Goal: Task Accomplishment & Management: Complete application form

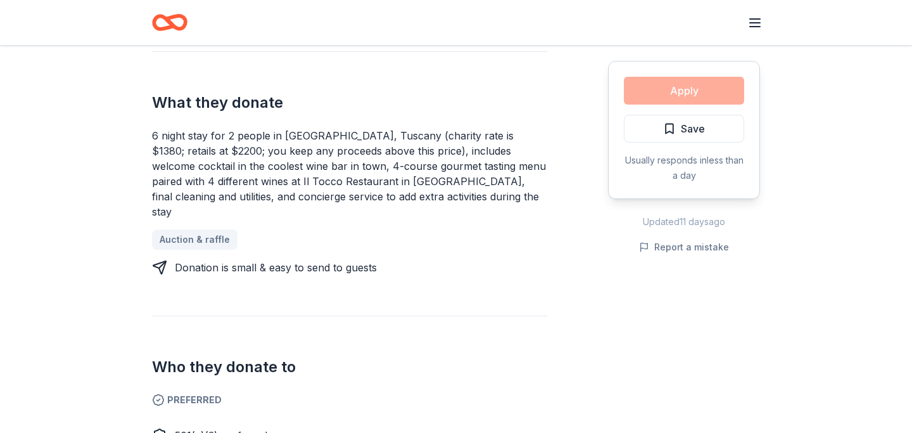
scroll to position [376, 0]
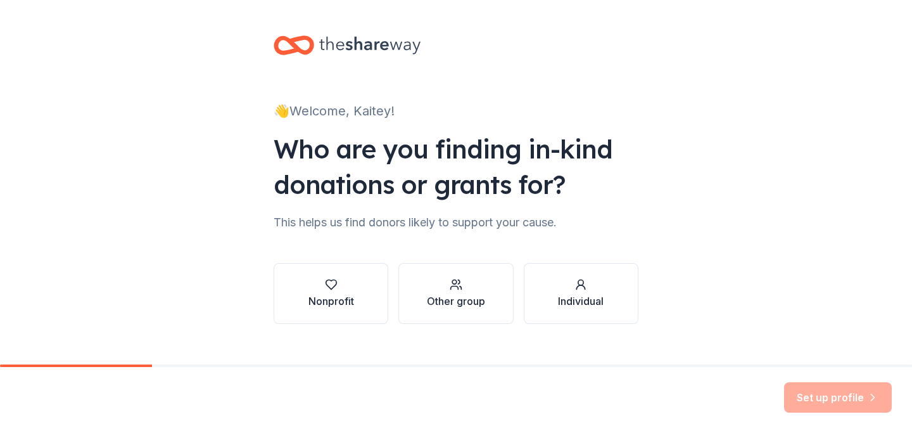
scroll to position [20, 0]
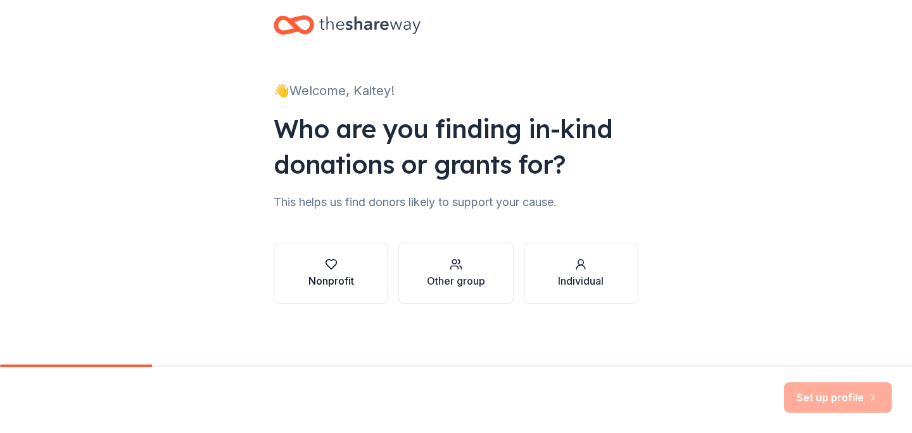
click at [336, 250] on button "Nonprofit" at bounding box center [331, 273] width 115 height 61
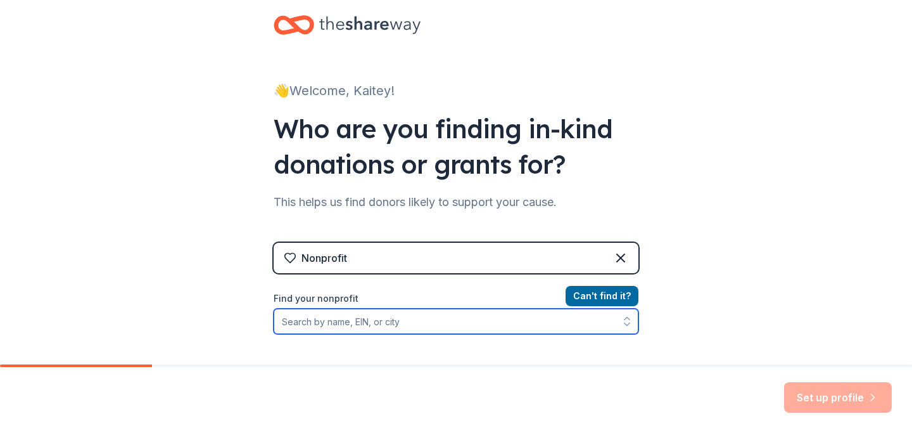
click at [350, 319] on input "Find your nonprofit" at bounding box center [456, 320] width 365 height 25
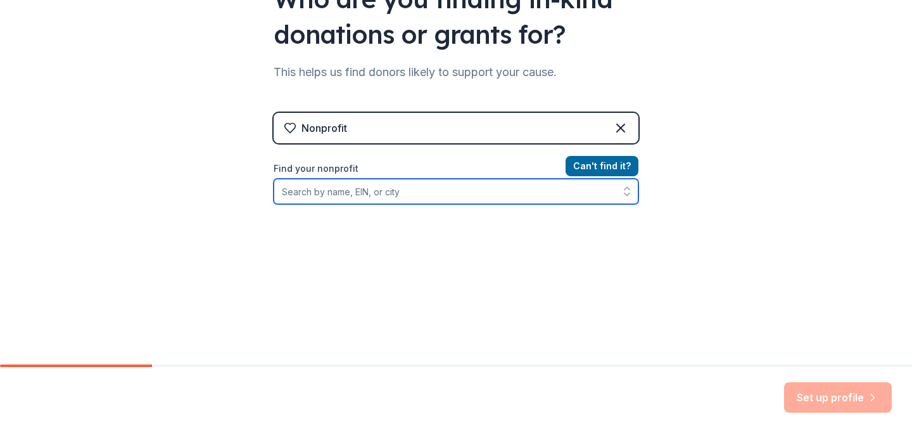
scroll to position [177, 0]
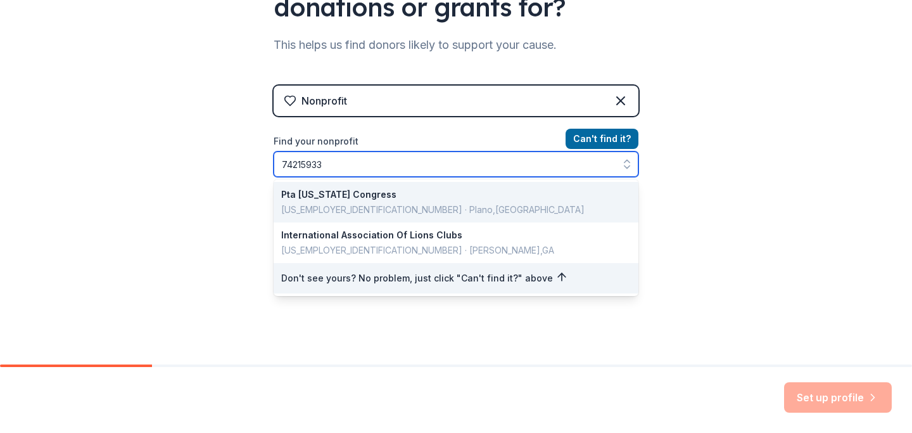
type input "742159335"
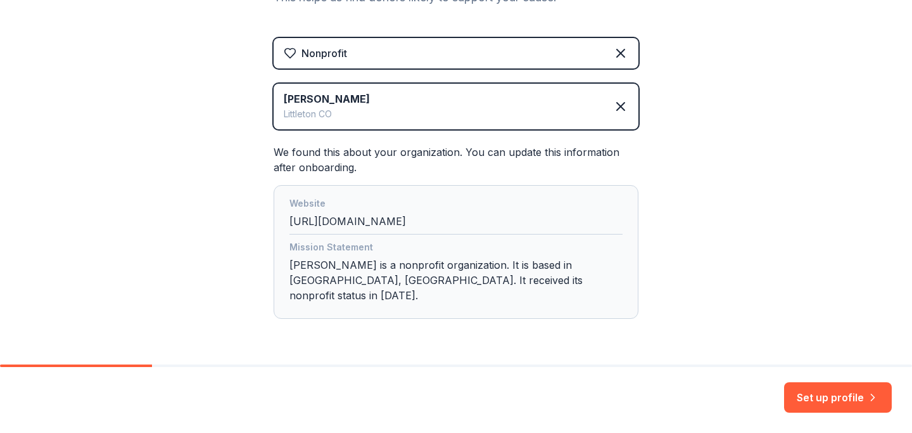
scroll to position [250, 0]
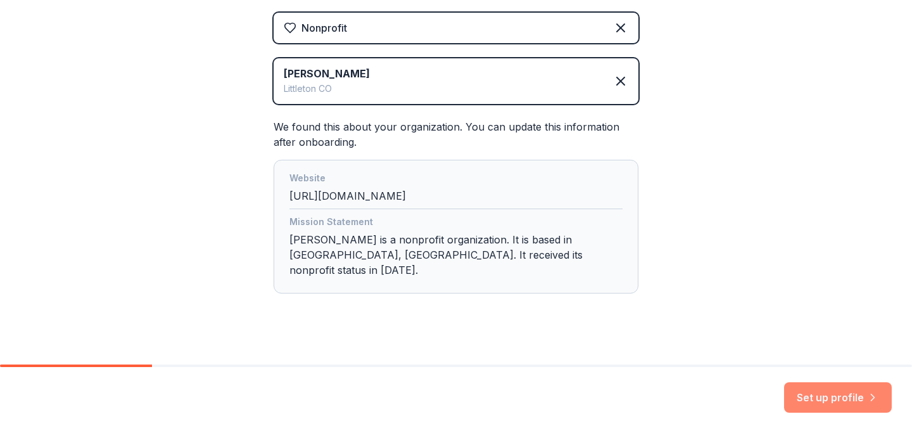
click at [815, 395] on button "Set up profile" at bounding box center [838, 397] width 108 height 30
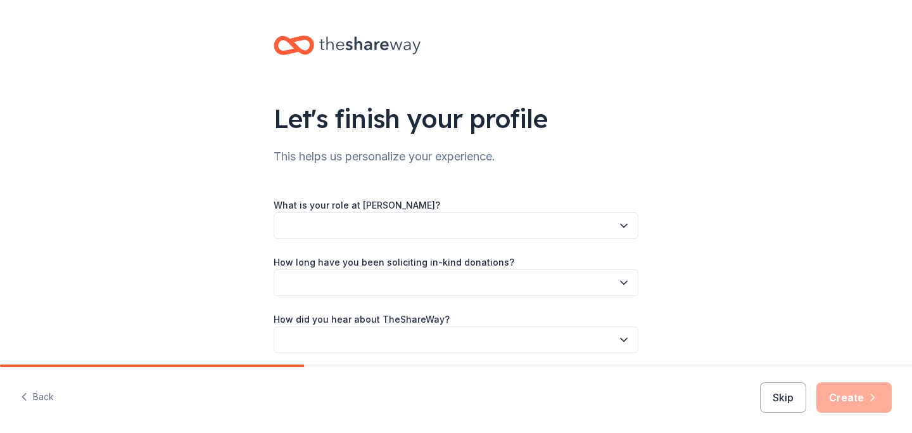
scroll to position [49, 0]
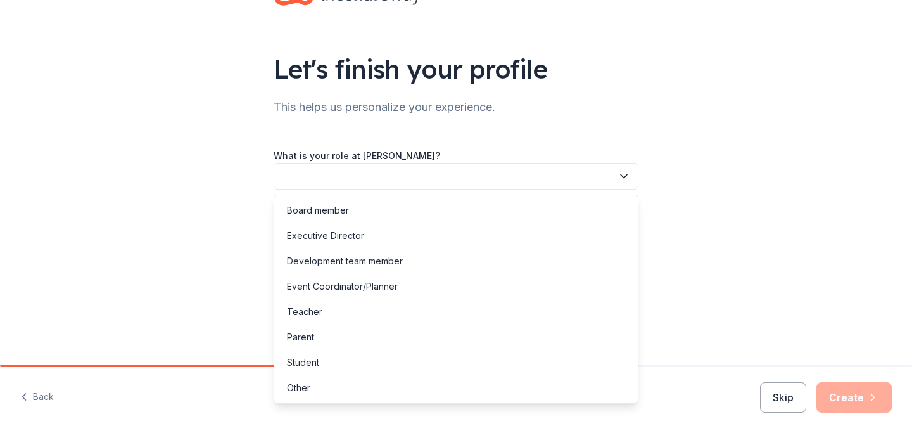
click at [604, 176] on button "button" at bounding box center [456, 176] width 365 height 27
click at [500, 267] on div "Development team member" at bounding box center [456, 260] width 358 height 25
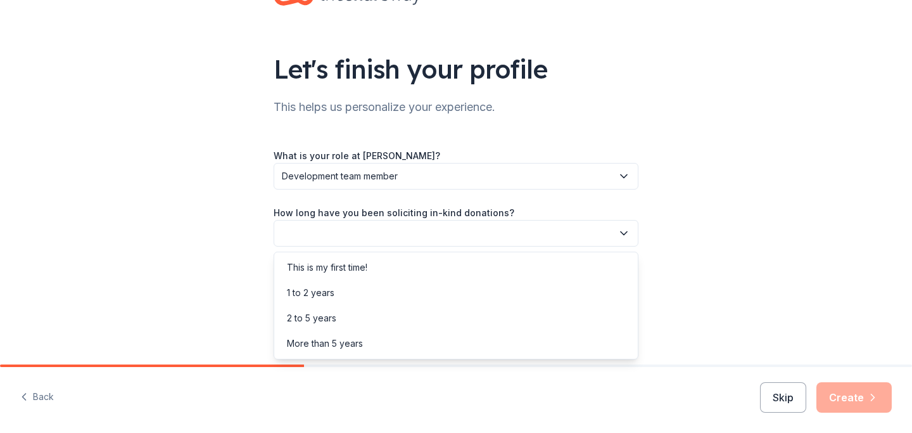
click at [455, 236] on button "button" at bounding box center [456, 233] width 365 height 27
click at [412, 285] on div "1 to 2 years" at bounding box center [456, 292] width 358 height 25
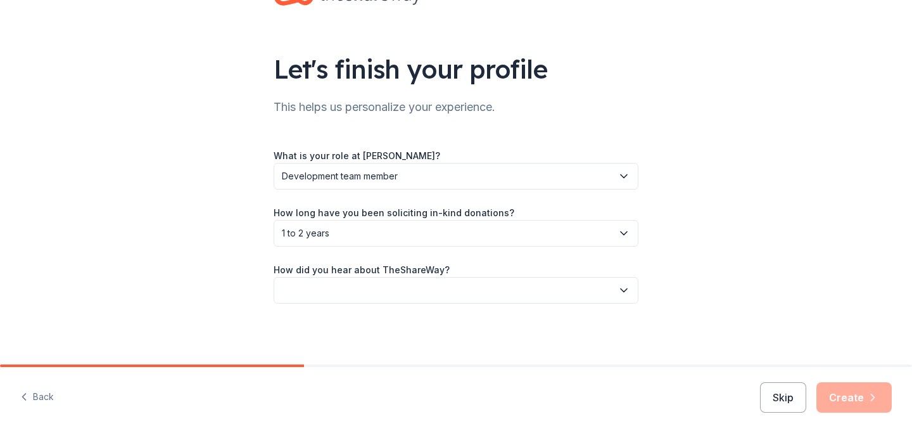
click at [412, 285] on button "button" at bounding box center [456, 290] width 365 height 27
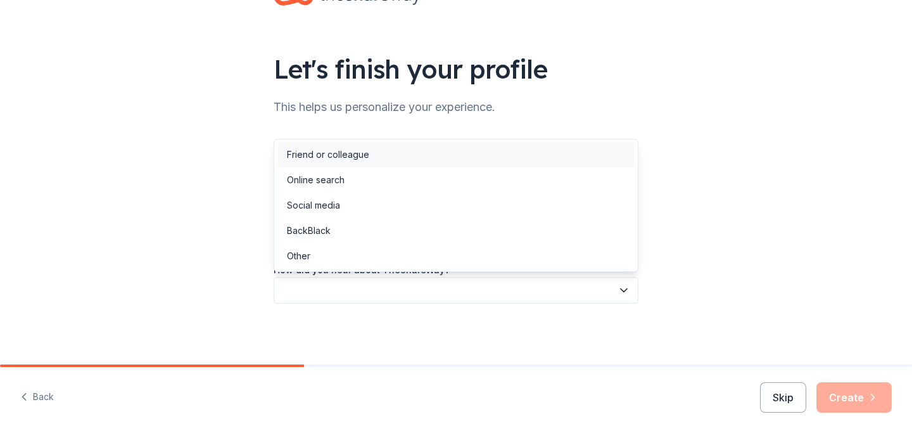
click at [421, 160] on div "Friend or colleague" at bounding box center [456, 154] width 358 height 25
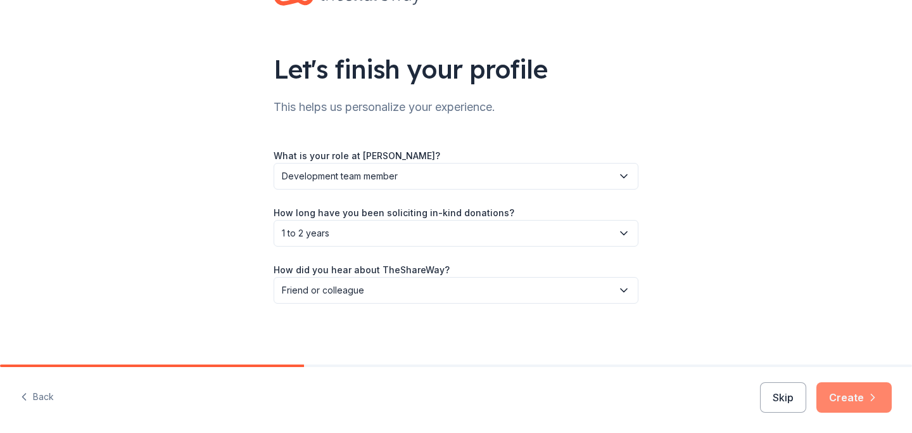
click at [845, 391] on button "Create" at bounding box center [853, 397] width 75 height 30
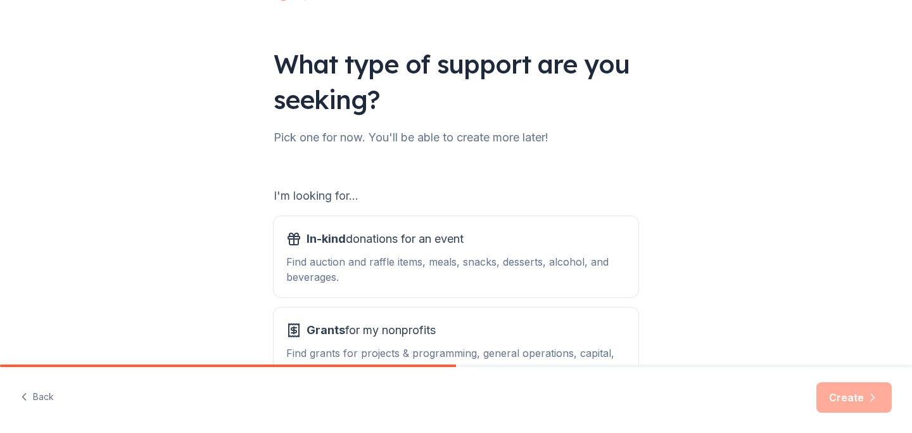
scroll to position [147, 0]
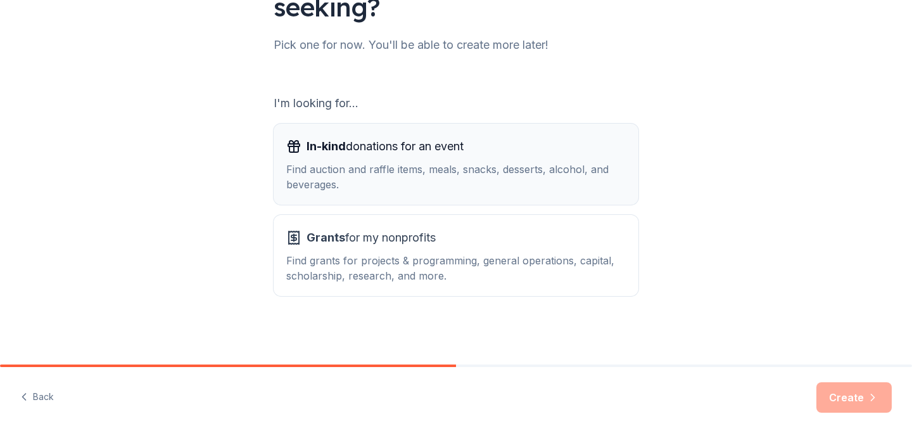
click at [555, 157] on div "In-kind donations for an event Find auction and raffle items, meals, snacks, de…" at bounding box center [455, 164] width 339 height 56
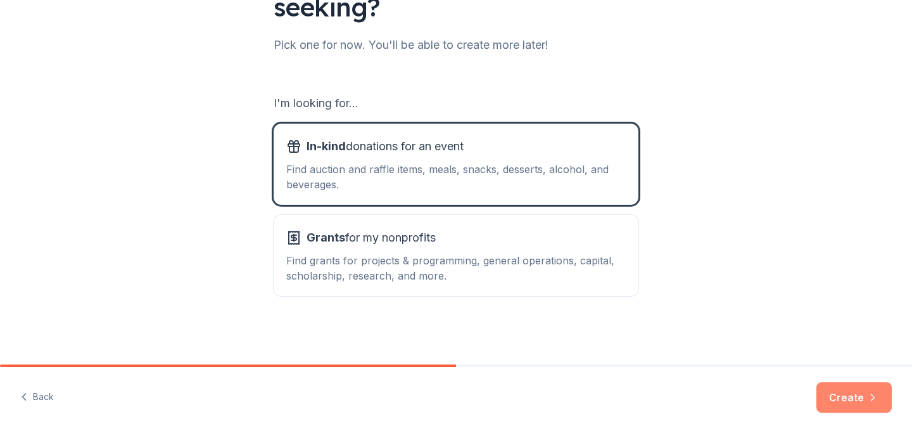
click at [844, 395] on button "Create" at bounding box center [853, 397] width 75 height 30
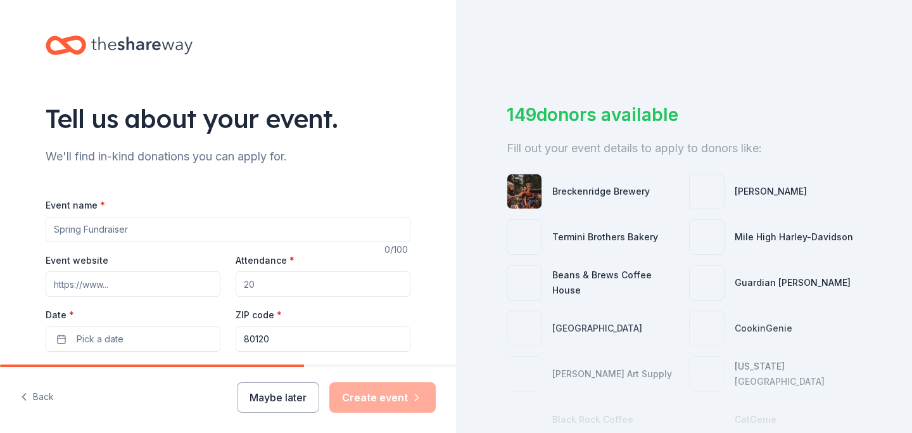
scroll to position [121, 0]
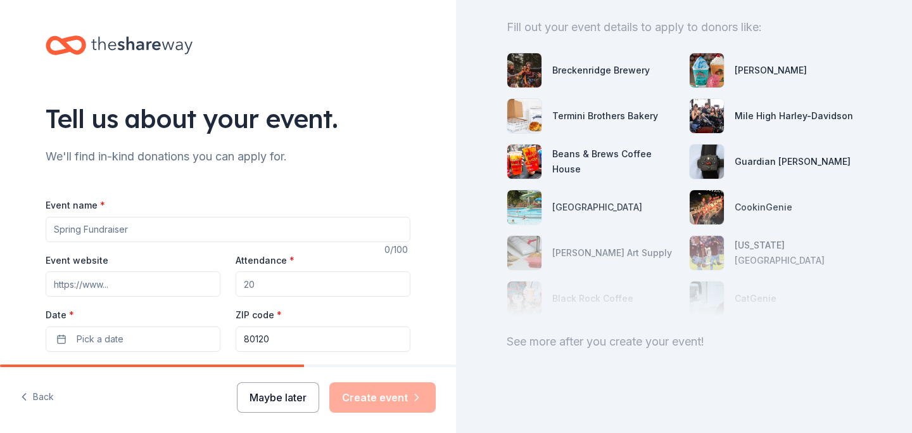
click at [247, 396] on button "Maybe later" at bounding box center [278, 397] width 82 height 30
click at [279, 401] on button "Maybe later" at bounding box center [278, 397] width 82 height 30
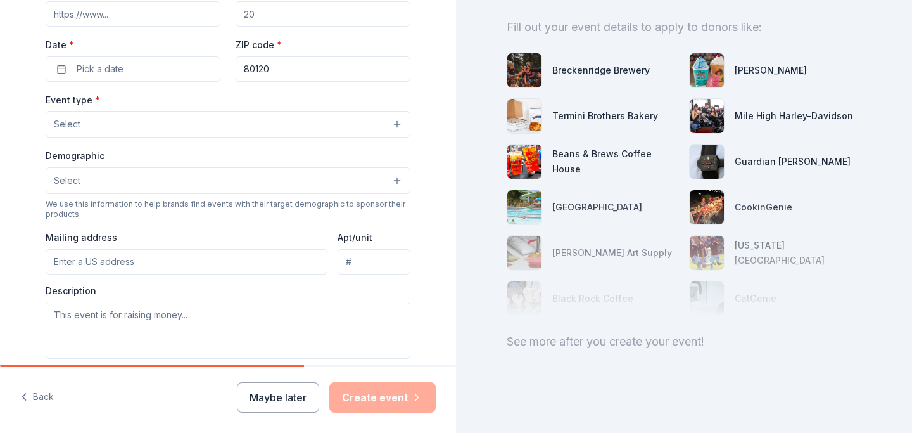
scroll to position [332, 0]
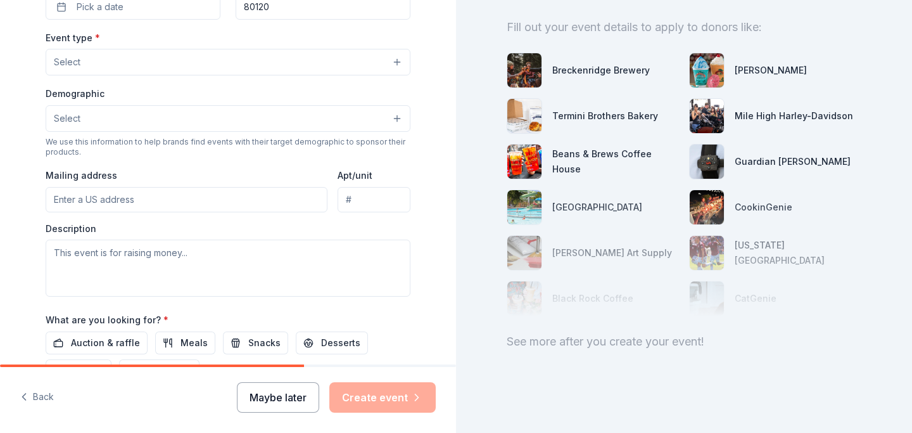
click at [319, 400] on button "Maybe later" at bounding box center [278, 397] width 82 height 30
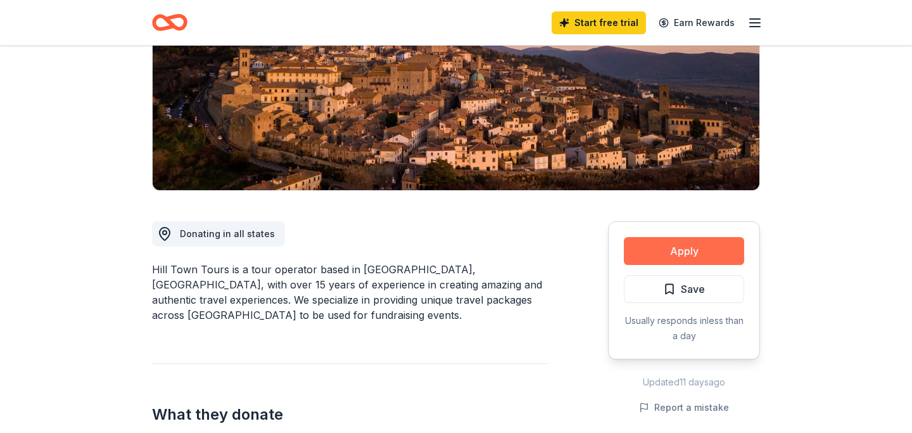
scroll to position [194, 0]
click at [668, 244] on button "Apply" at bounding box center [684, 251] width 120 height 28
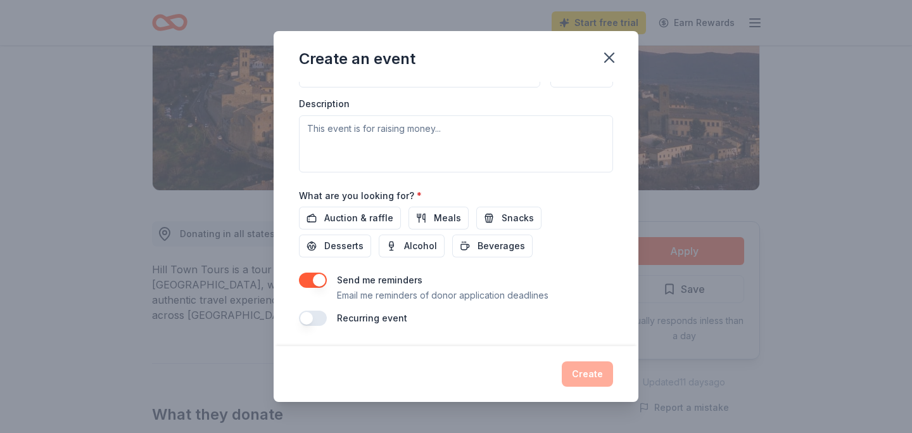
scroll to position [0, 0]
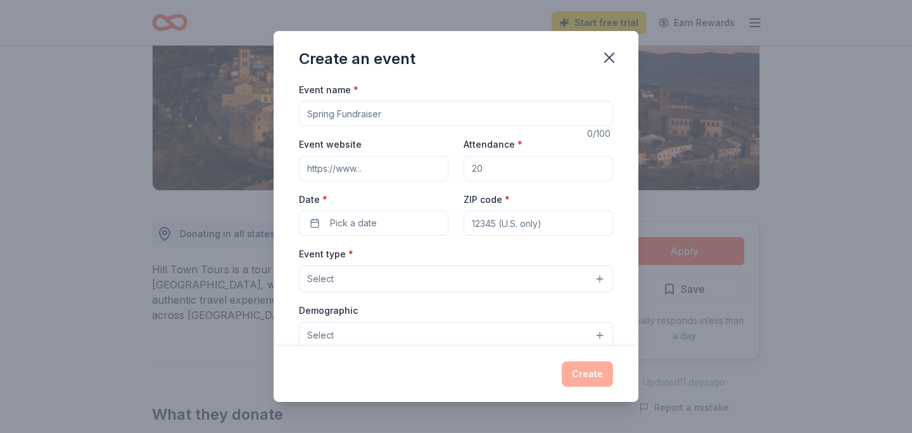
click at [438, 115] on input "Event name *" at bounding box center [456, 113] width 314 height 25
type input "Casino Night"
click at [348, 170] on input "Event website" at bounding box center [373, 168] width 149 height 25
paste input "[URL][DOMAIN_NAME][US_STATE]"
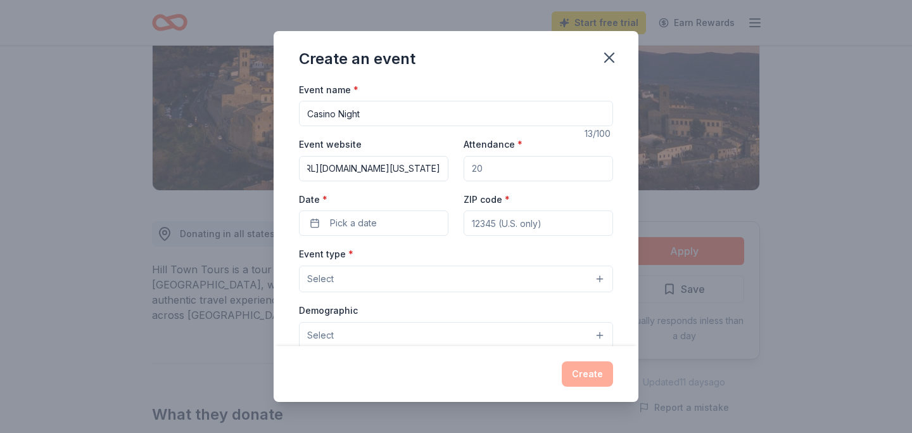
type input "[URL][DOMAIN_NAME][US_STATE]"
click at [488, 169] on input "Attendance *" at bounding box center [538, 168] width 149 height 25
type input "150"
click at [415, 228] on button "Pick a date" at bounding box center [373, 222] width 149 height 25
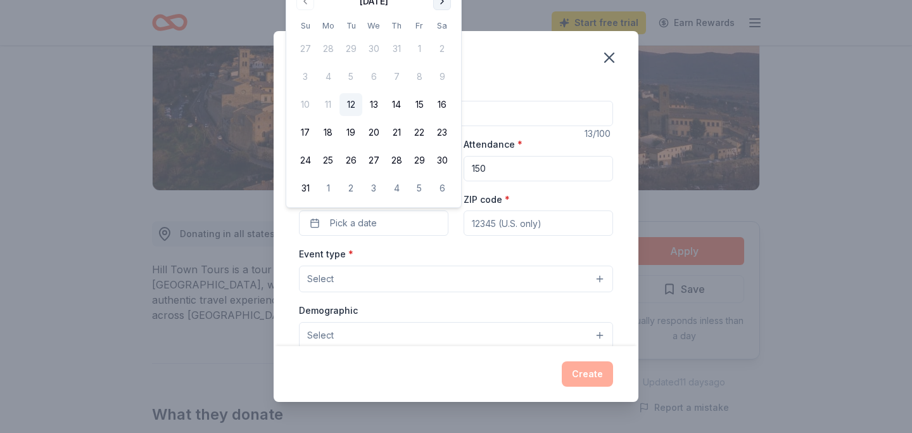
click at [438, 1] on button "Go to next month" at bounding box center [442, 1] width 18 height 18
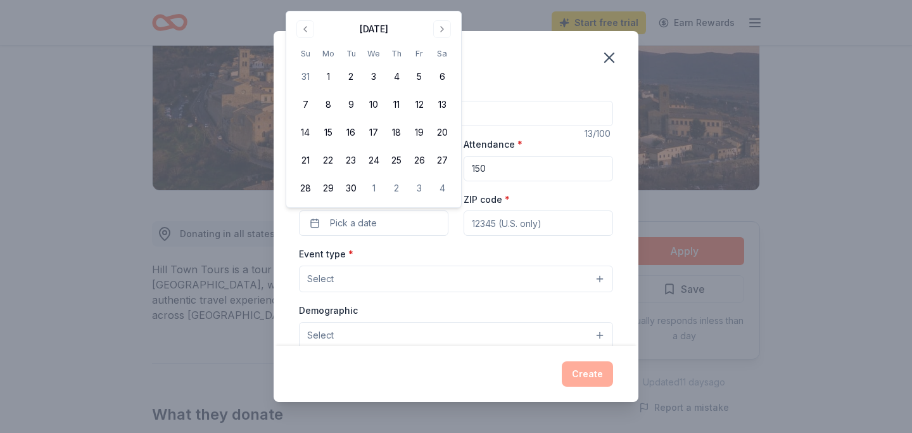
click at [451, 33] on div "[DATE]" at bounding box center [374, 28] width 160 height 18
click at [448, 33] on button "Go to next month" at bounding box center [442, 29] width 18 height 18
click at [443, 102] on button "11" at bounding box center [442, 104] width 23 height 23
click at [506, 223] on input "ZIP code *" at bounding box center [538, 222] width 149 height 25
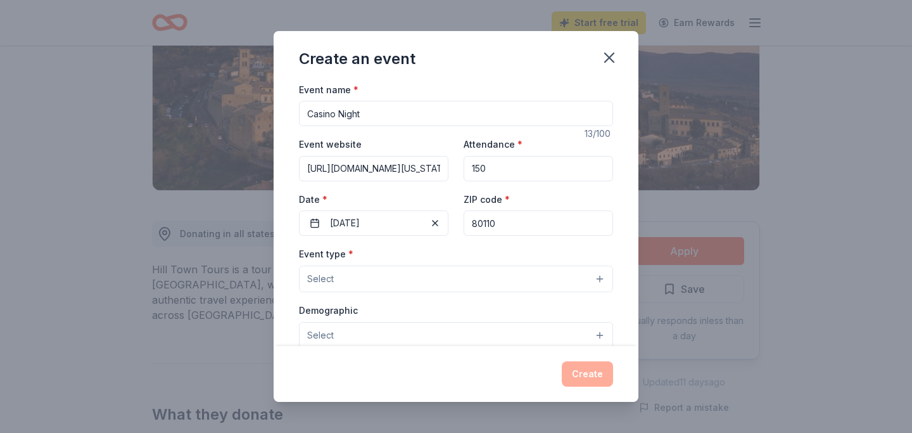
type input "80110"
click at [371, 289] on button "Select" at bounding box center [456, 278] width 314 height 27
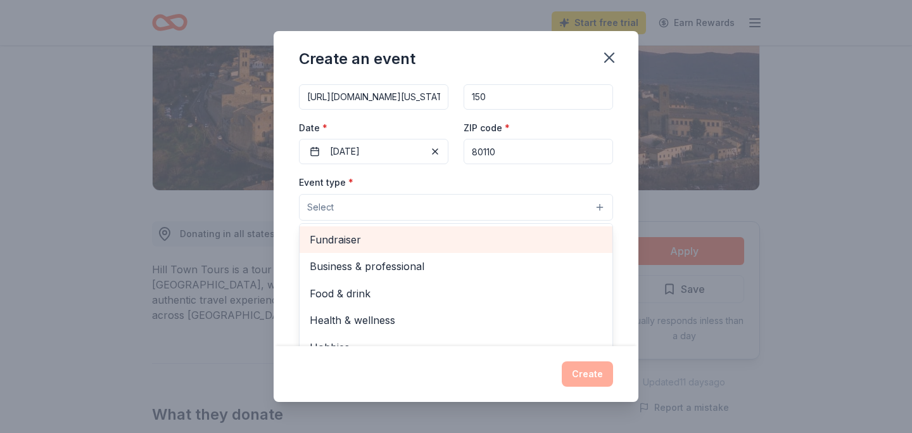
click at [366, 244] on span "Fundraiser" at bounding box center [456, 239] width 293 height 16
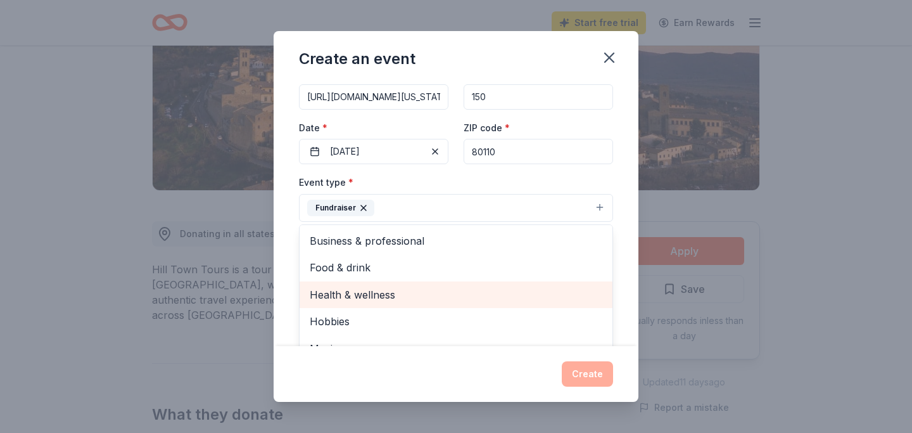
scroll to position [15, 0]
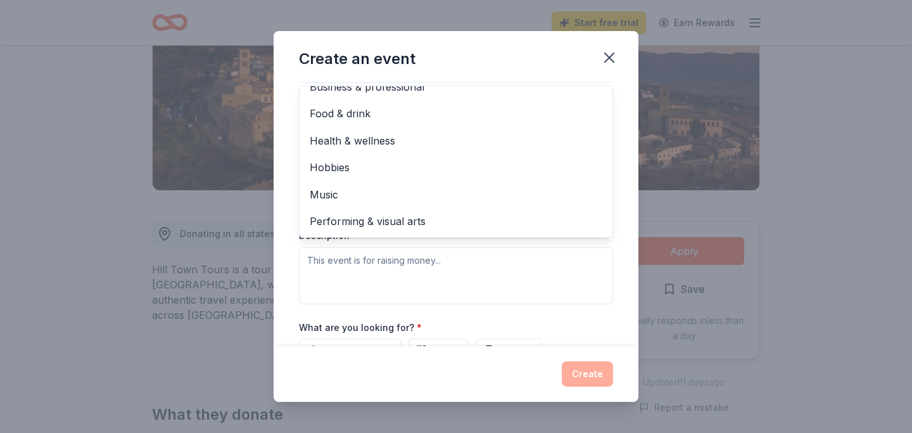
click at [424, 263] on div "Event type * Fundraiser Business & professional Food & drink Health & wellness …" at bounding box center [456, 169] width 314 height 268
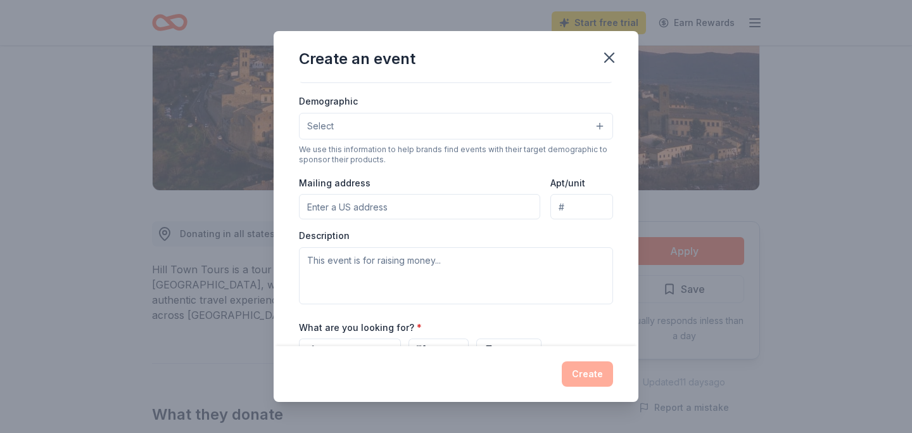
scroll to position [184, 0]
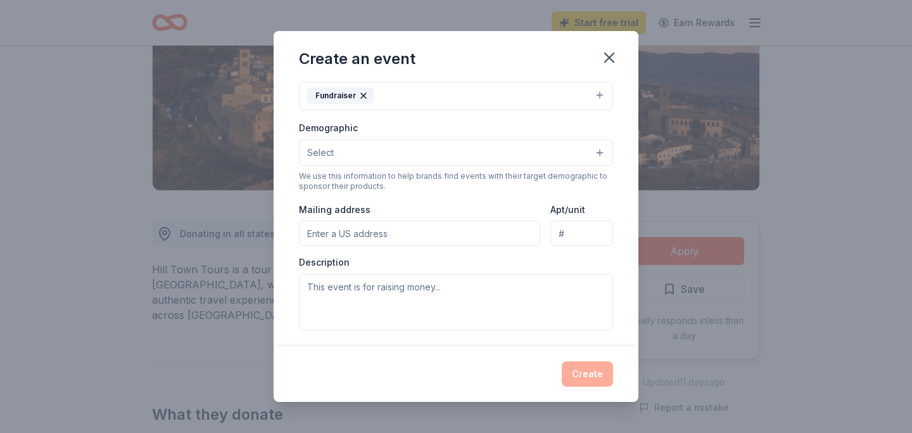
click at [420, 230] on input "Mailing address" at bounding box center [419, 232] width 241 height 25
type input "[STREET_ADDRESS]"
click at [431, 231] on input "[STREET_ADDRESS]" at bounding box center [419, 232] width 241 height 25
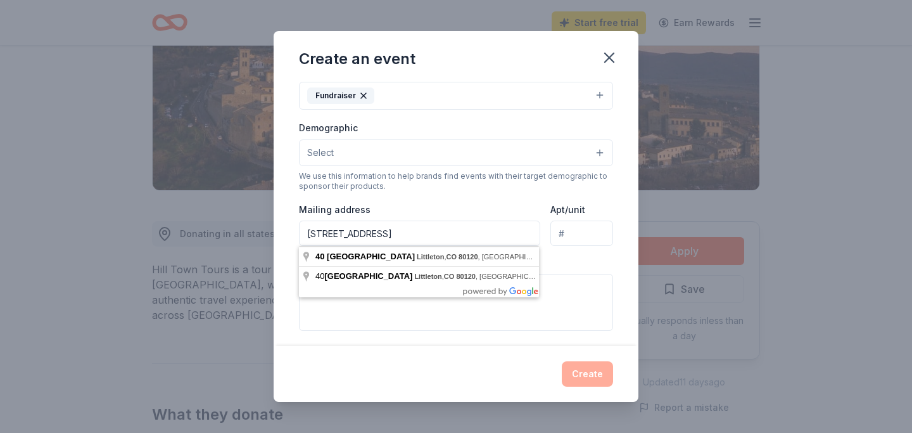
click at [571, 237] on input "Apt/unit" at bounding box center [581, 232] width 63 height 25
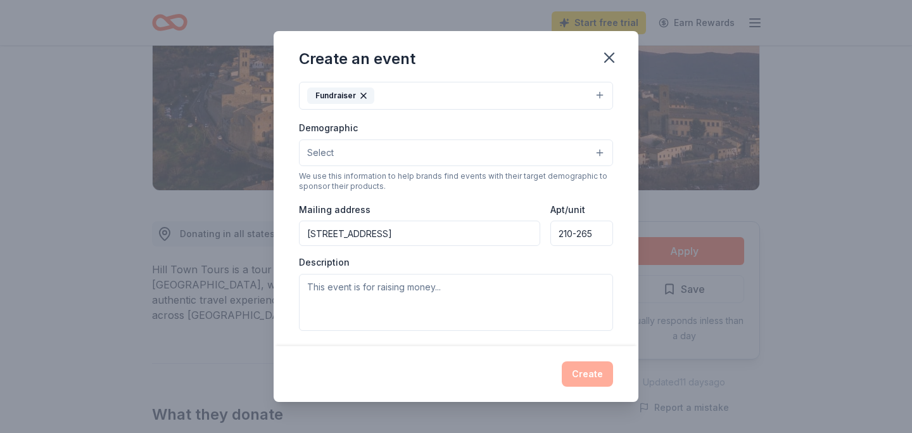
type input "210-265"
click at [449, 311] on textarea at bounding box center [456, 302] width 314 height 57
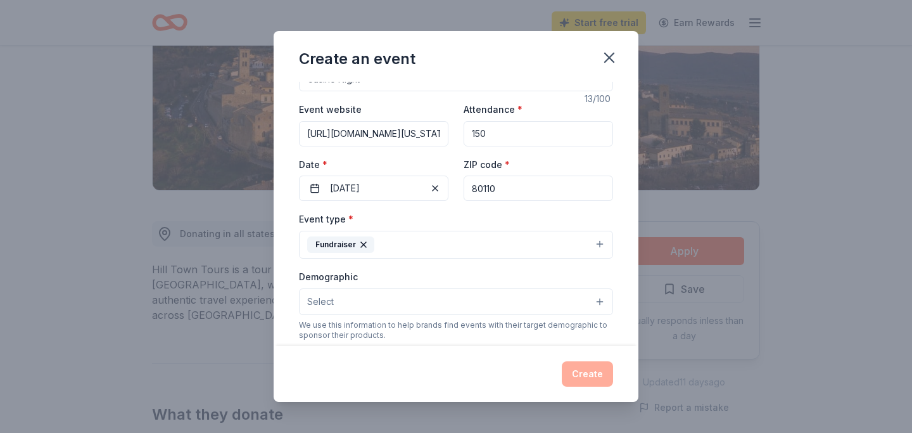
scroll to position [36, 0]
click at [404, 301] on button "Select" at bounding box center [456, 300] width 314 height 27
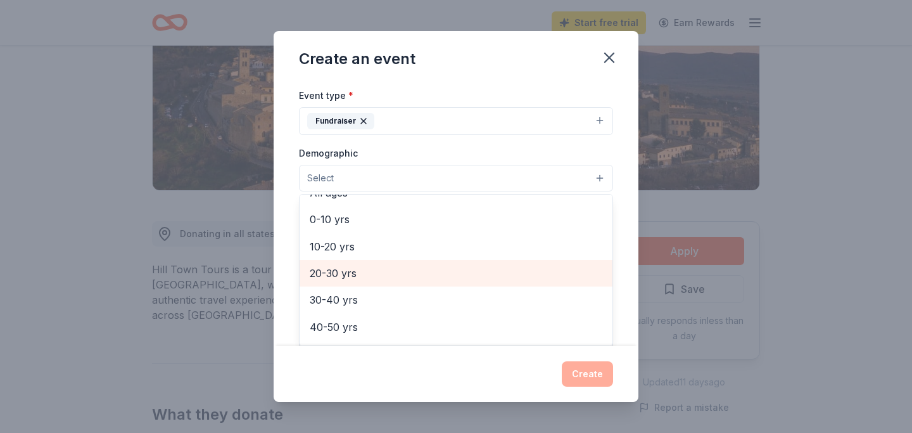
scroll to position [105, 0]
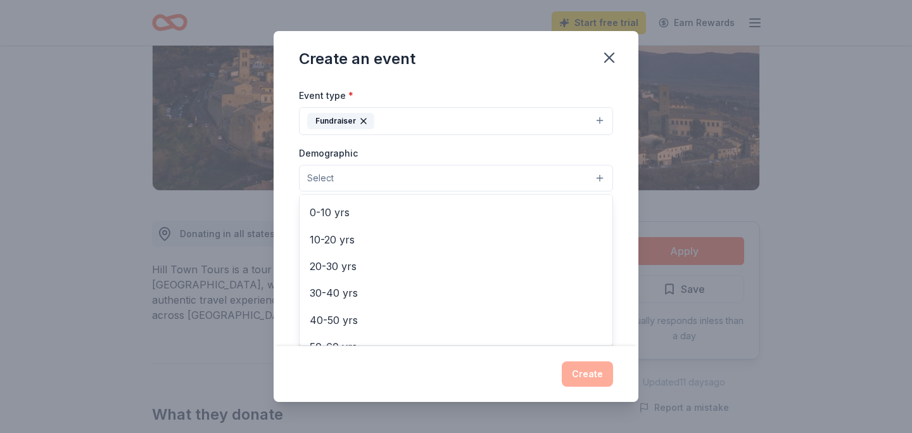
click at [429, 156] on div "Demographic Select All genders Mostly men Mostly women All ages [DEMOGRAPHIC_DA…" at bounding box center [456, 168] width 314 height 46
click at [428, 169] on button "Select" at bounding box center [456, 178] width 314 height 27
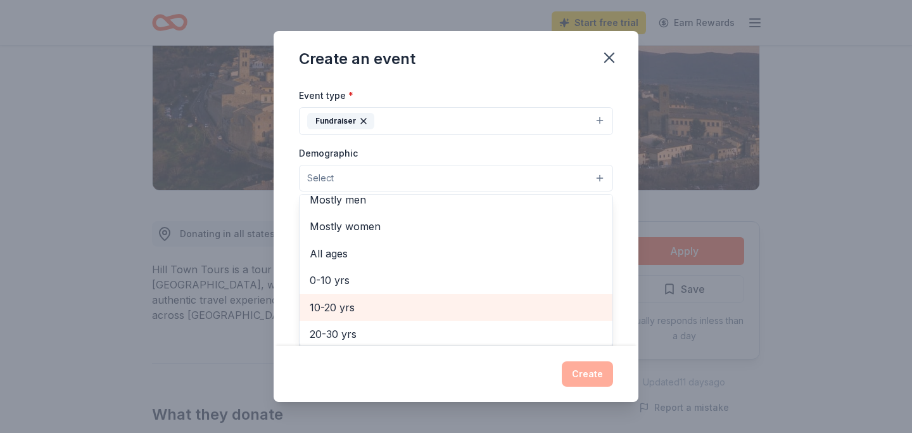
scroll to position [77, 0]
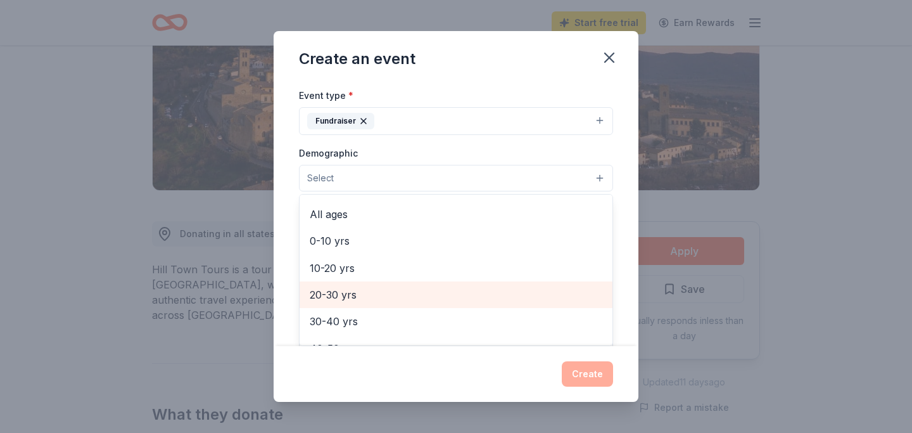
click at [378, 295] on span "20-30 yrs" at bounding box center [456, 294] width 293 height 16
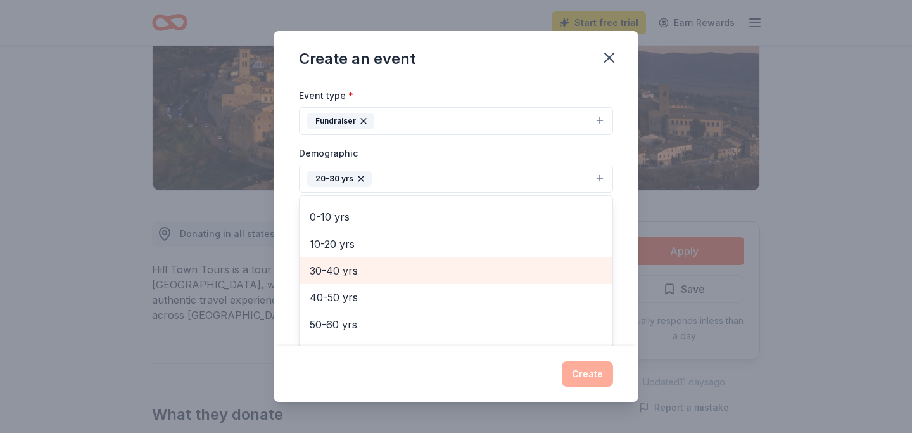
scroll to position [104, 0]
click at [371, 279] on div "30-40 yrs" at bounding box center [456, 268] width 313 height 27
click at [369, 272] on span "40-50 yrs" at bounding box center [456, 268] width 293 height 16
click at [363, 274] on span "50-60 yrs" at bounding box center [456, 268] width 293 height 16
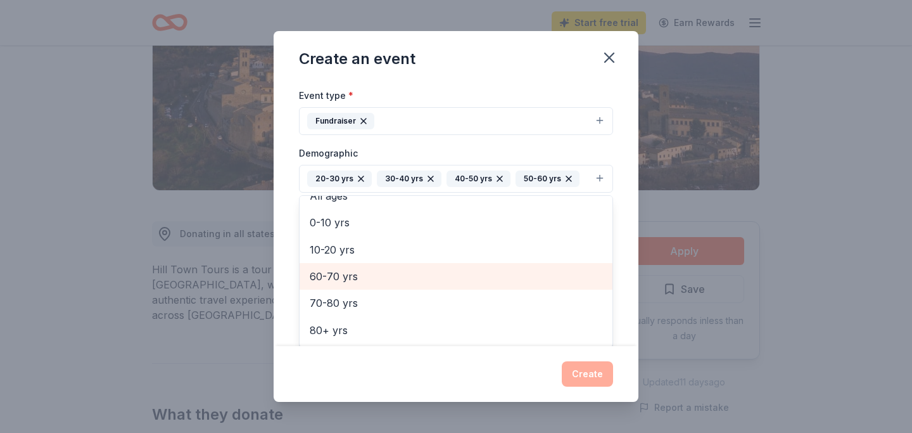
click at [364, 274] on span "60-70 yrs" at bounding box center [456, 276] width 293 height 16
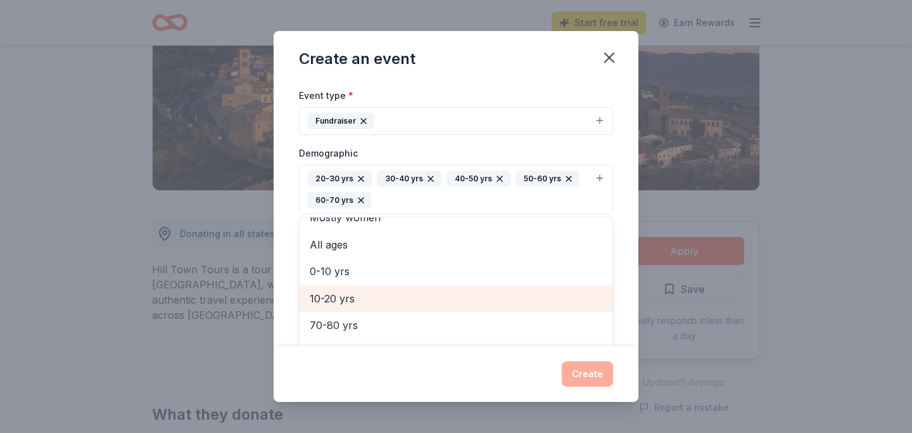
scroll to position [193, 0]
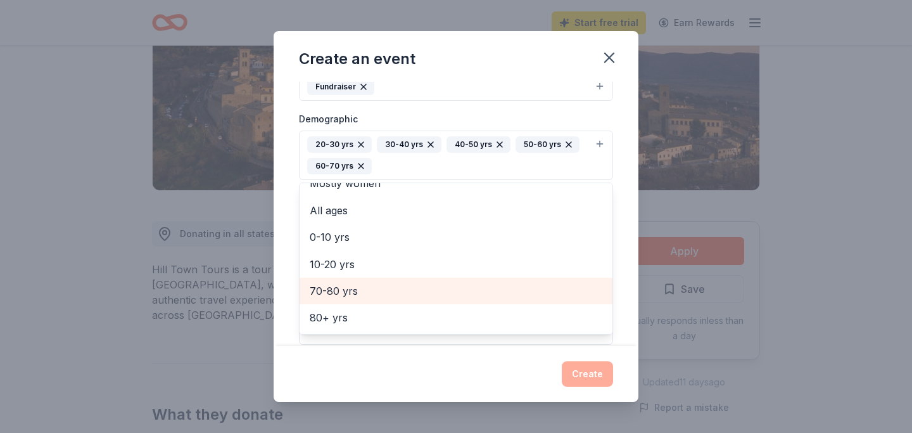
click at [362, 293] on span "70-80 yrs" at bounding box center [456, 290] width 293 height 16
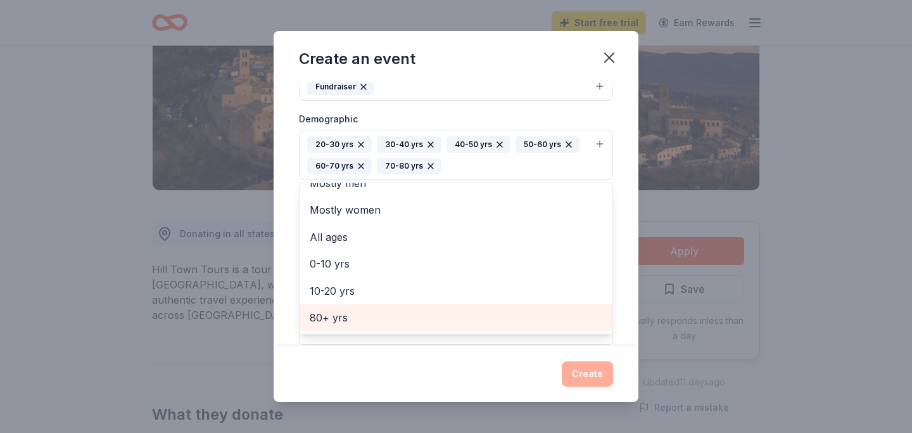
click at [356, 315] on span "80+ yrs" at bounding box center [456, 317] width 293 height 16
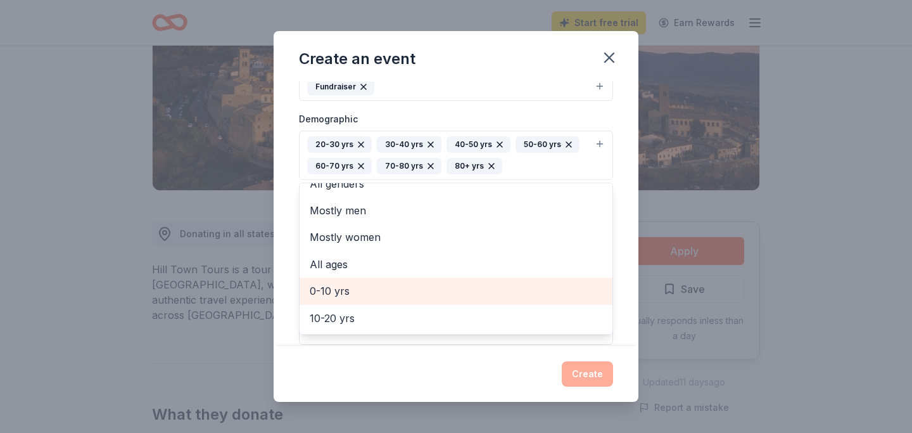
scroll to position [0, 0]
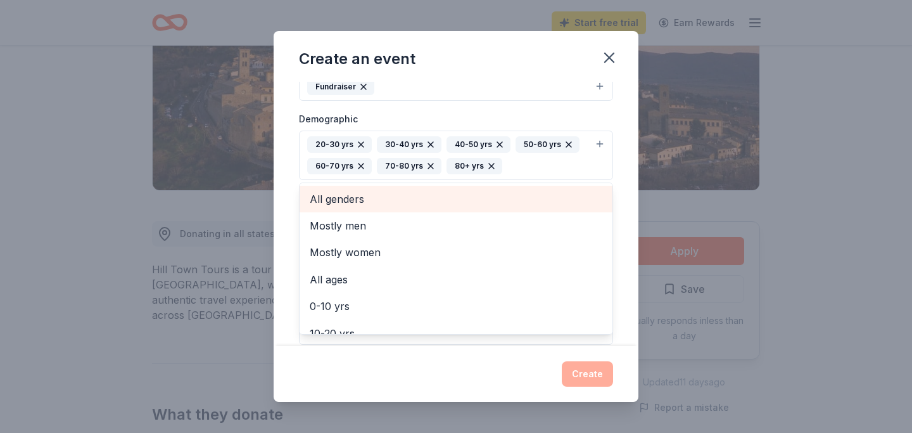
click at [501, 203] on span "All genders" at bounding box center [456, 199] width 293 height 16
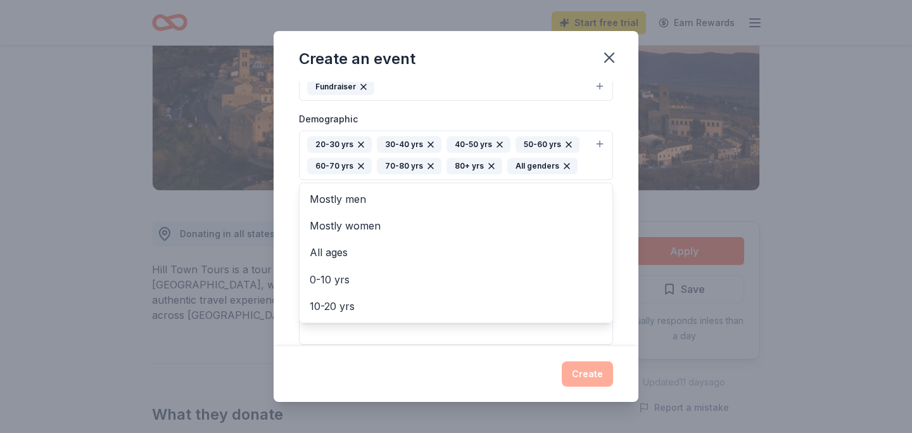
click at [456, 341] on div "Event type * Fundraiser Demographic 20-30 yrs 30-40 yrs 40-50 yrs 50-60 yrs 60-…" at bounding box center [456, 198] width 314 height 291
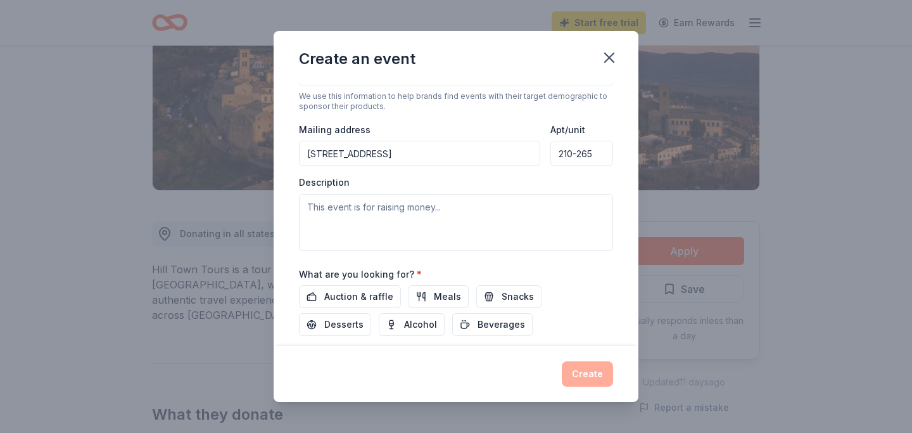
scroll to position [288, 0]
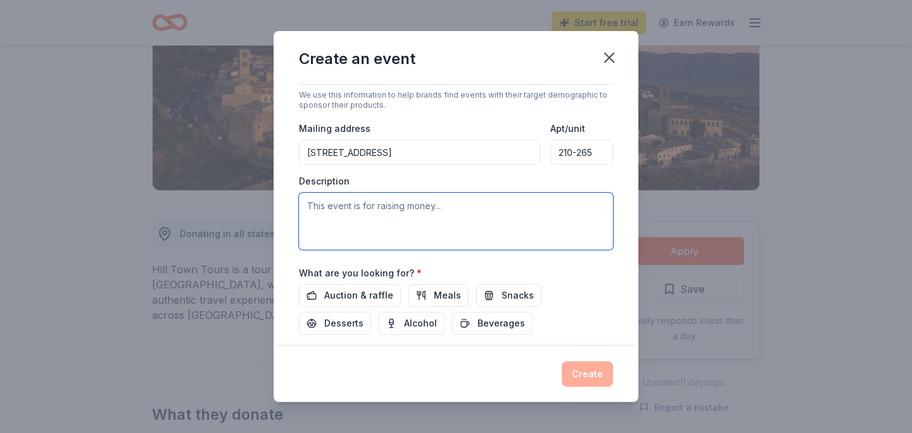
click at [367, 203] on textarea at bounding box center [456, 221] width 314 height 57
paste textarea "Lo Ipsumdol, Sitamet 99co, 4911, Adipi Elit sedd eius tem incid utlabo Etdolo M…"
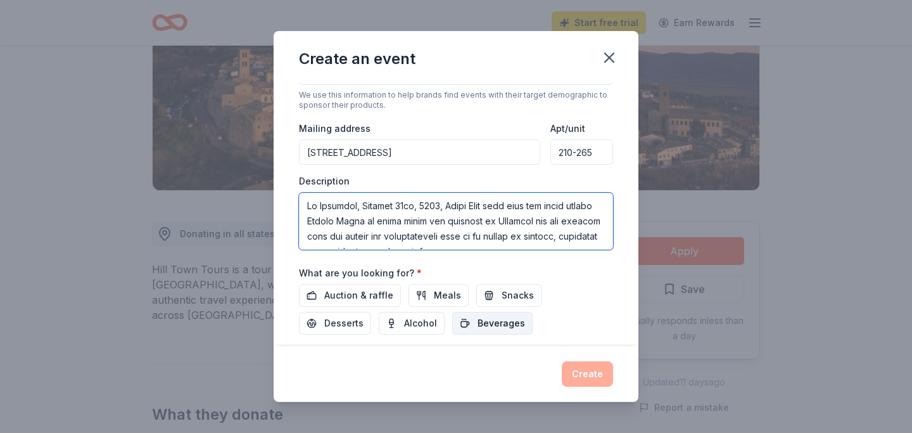
scroll to position [236, 0]
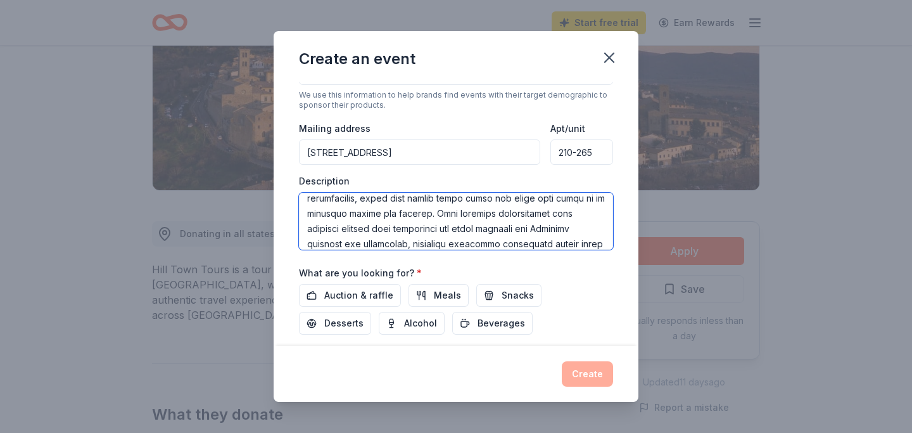
drag, startPoint x: 440, startPoint y: 213, endPoint x: 495, endPoint y: 226, distance: 56.7
click at [495, 226] on textarea at bounding box center [456, 221] width 314 height 57
click at [464, 214] on textarea at bounding box center [456, 221] width 314 height 57
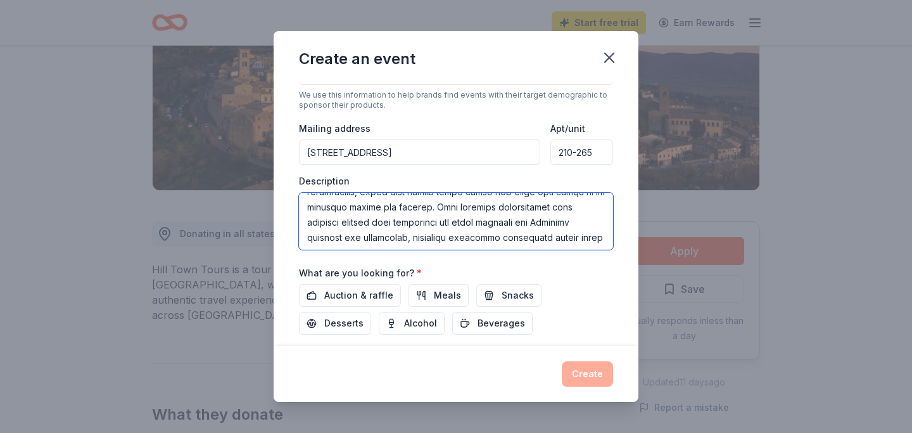
scroll to position [243, 0]
click at [453, 206] on textarea at bounding box center [456, 221] width 314 height 57
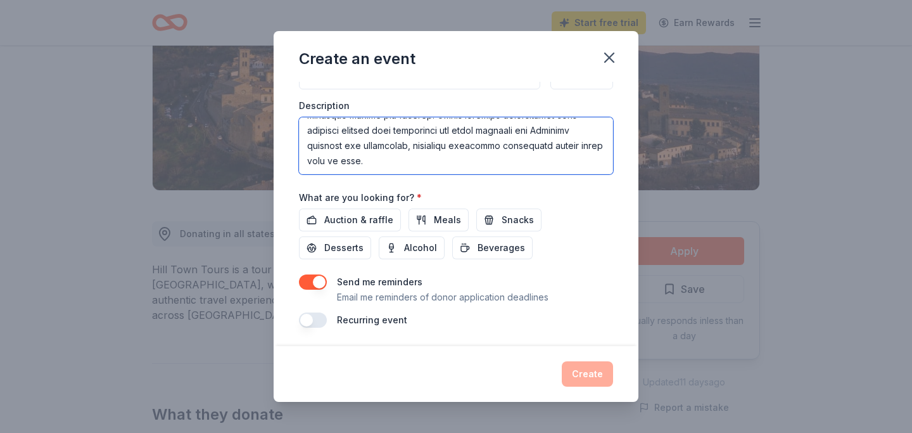
scroll to position [364, 0]
type textarea "Lo Ipsumdol, Sitamet 40co, 4278, Adipi Elit sedd eius tem incid utlabo Etdolo M…"
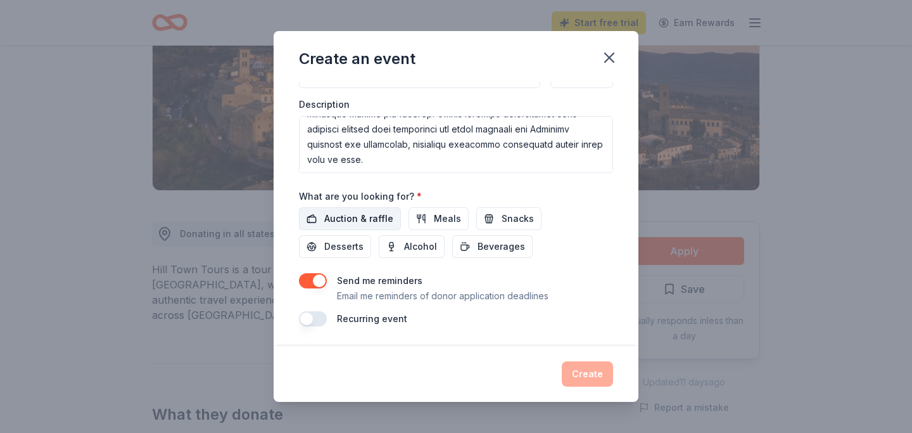
click at [355, 222] on span "Auction & raffle" at bounding box center [358, 218] width 69 height 15
click at [317, 284] on button "button" at bounding box center [313, 279] width 28 height 15
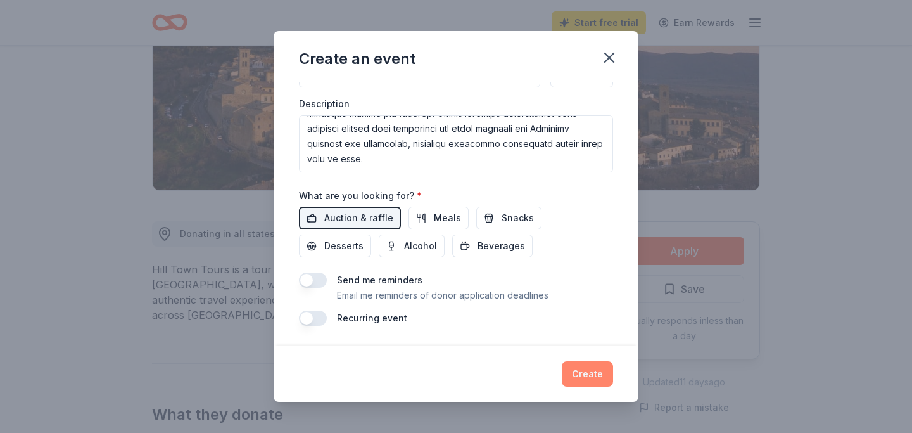
click at [583, 386] on button "Create" at bounding box center [587, 373] width 51 height 25
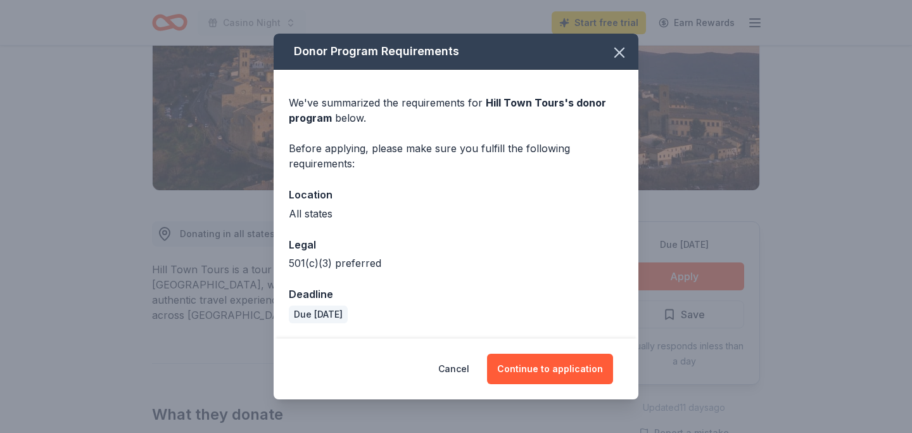
click at [576, 352] on div "Cancel Continue to application" at bounding box center [456, 368] width 365 height 61
click at [573, 368] on button "Continue to application" at bounding box center [550, 368] width 126 height 30
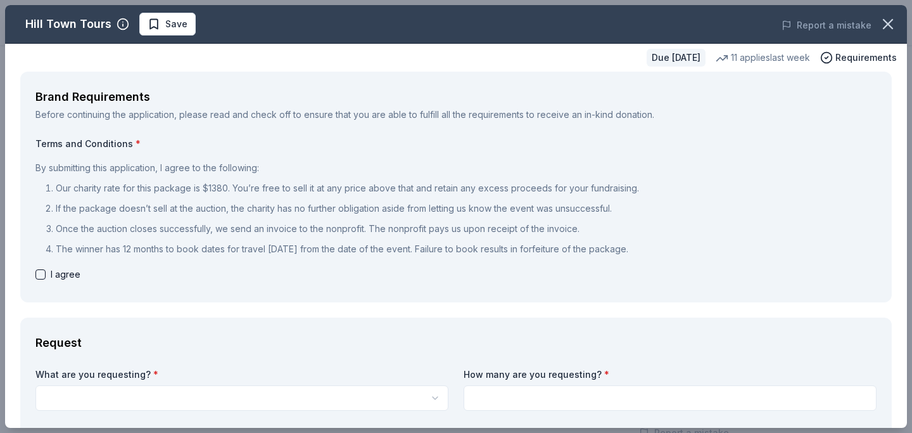
click at [67, 274] on span "I agree" at bounding box center [66, 274] width 30 height 15
click at [42, 278] on button "button" at bounding box center [40, 274] width 10 height 10
checkbox input "true"
drag, startPoint x: 142, startPoint y: 234, endPoint x: 137, endPoint y: 248, distance: 15.4
click at [137, 248] on ol "Our charity rate for this package is $1380. You’re free to sell it at any price…" at bounding box center [455, 219] width 841 height 76
